Goal: Information Seeking & Learning: Learn about a topic

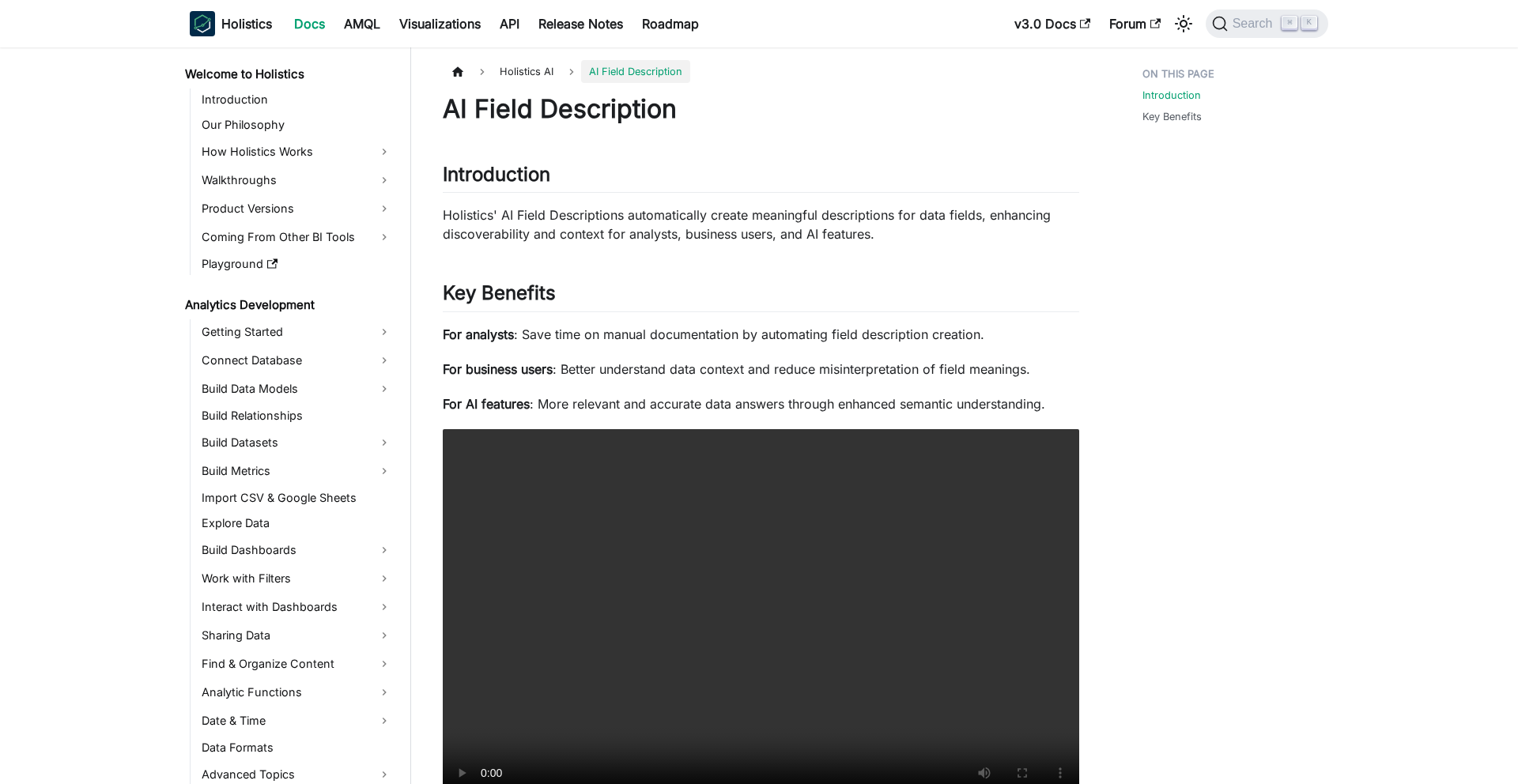
scroll to position [603, 0]
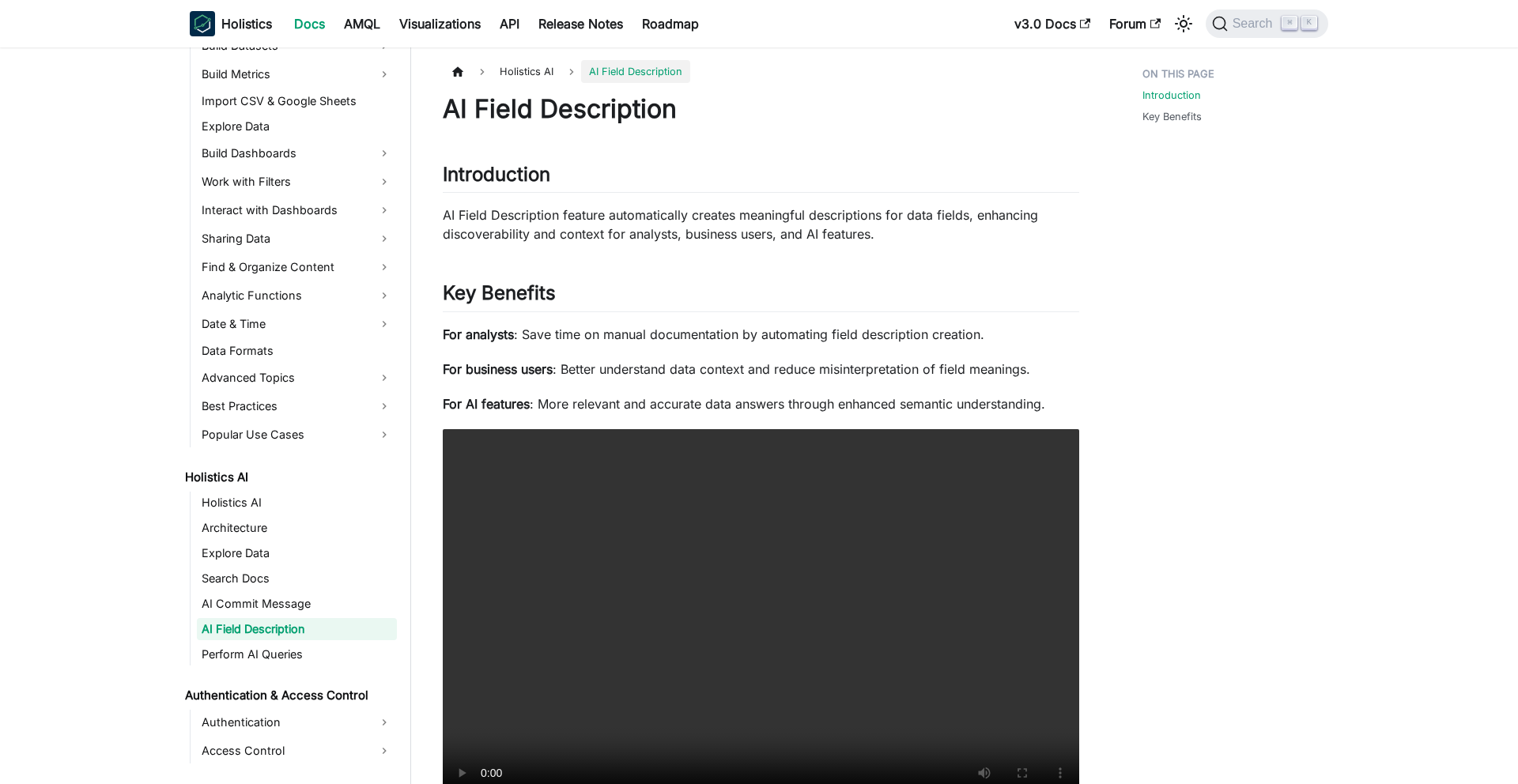
scroll to position [400, 0]
click at [283, 599] on link "AI Commit Message" at bounding box center [296, 601] width 200 height 22
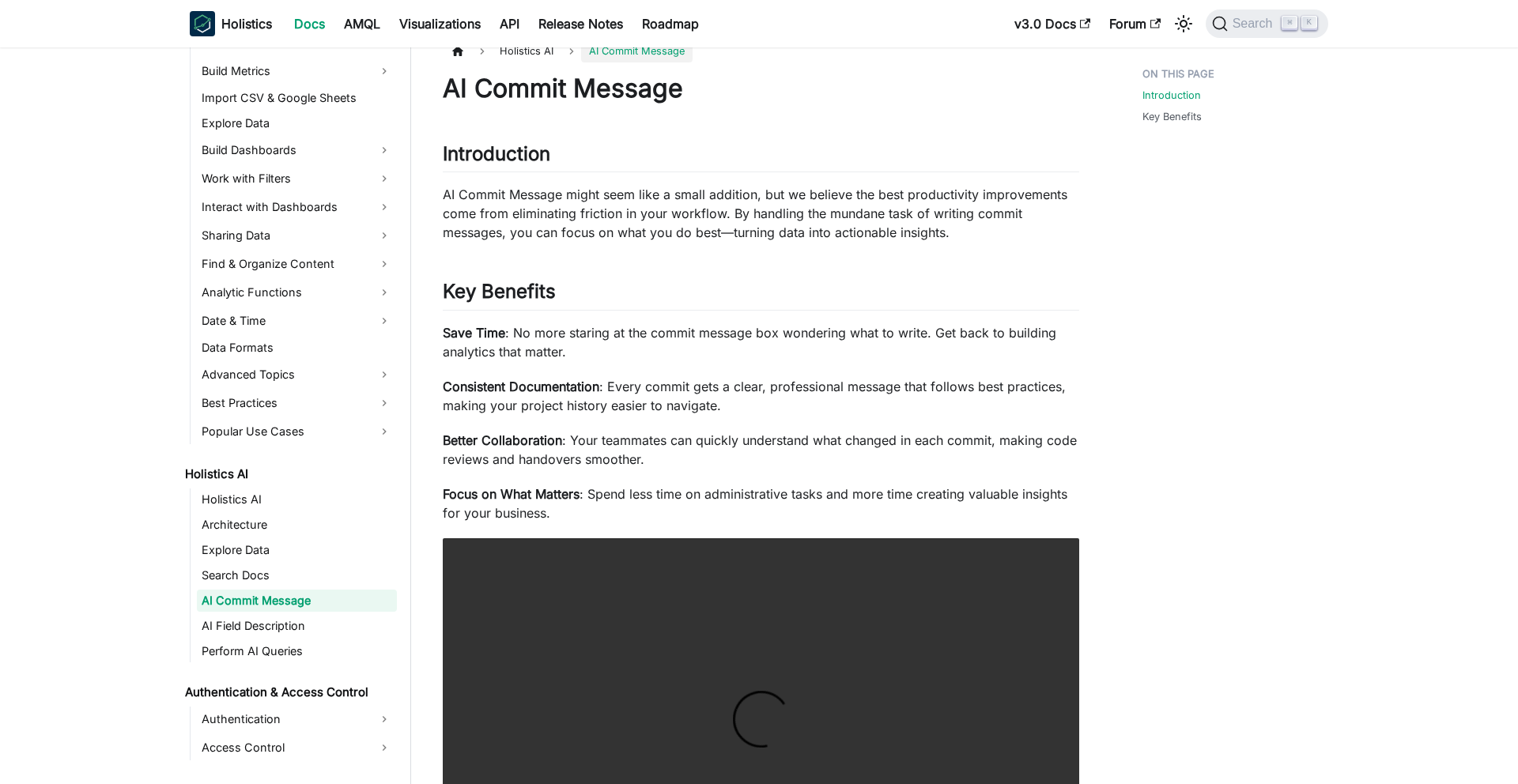
scroll to position [400, 0]
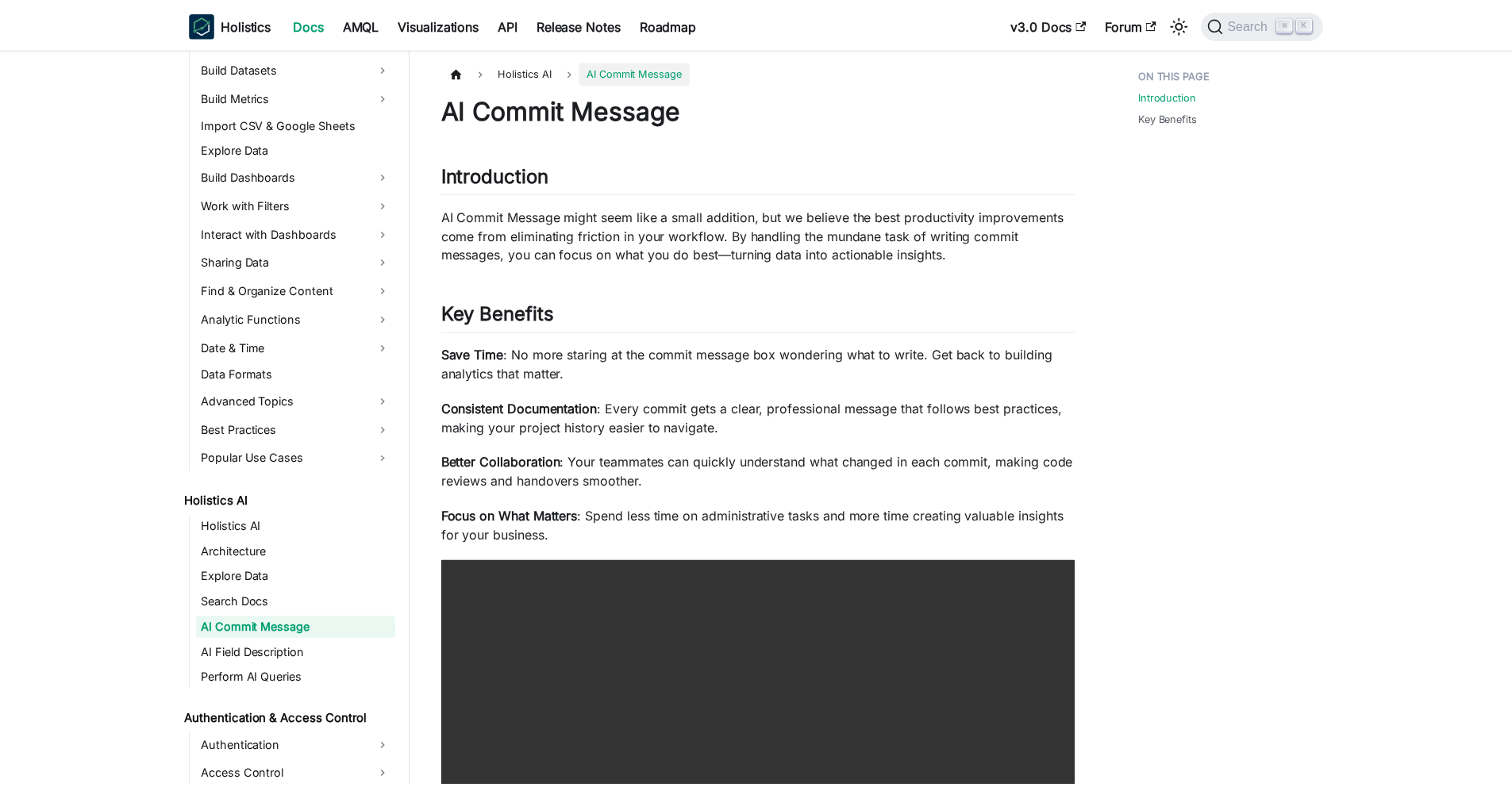
scroll to position [376, 0]
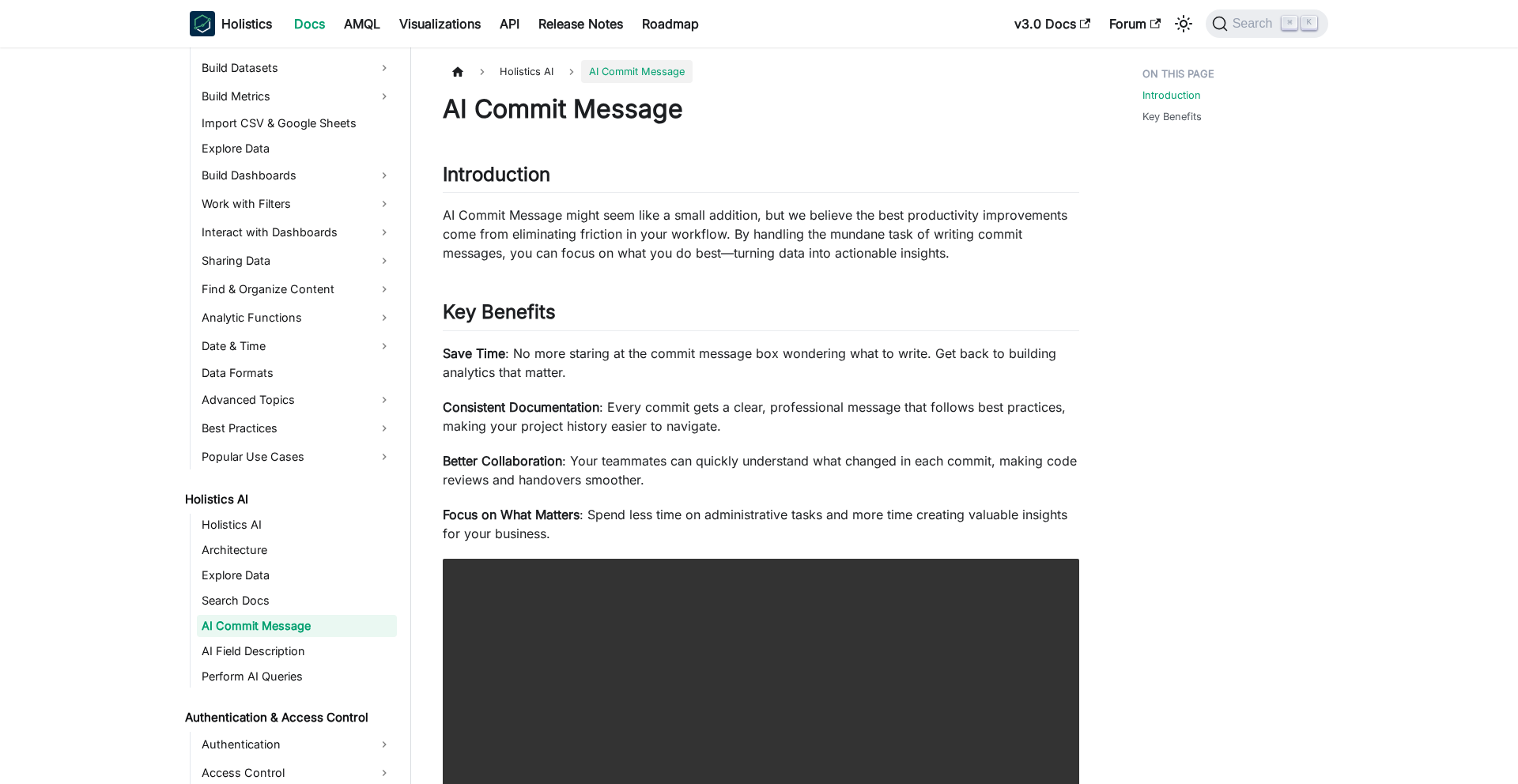
scroll to position [376, 0]
